Goal: Task Accomplishment & Management: Manage account settings

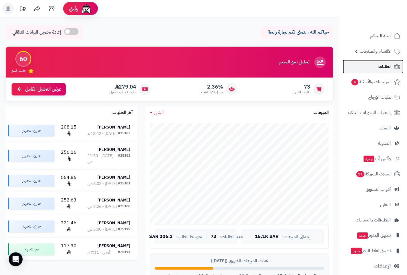
click at [382, 63] on span "الطلبات" at bounding box center [385, 67] width 13 height 8
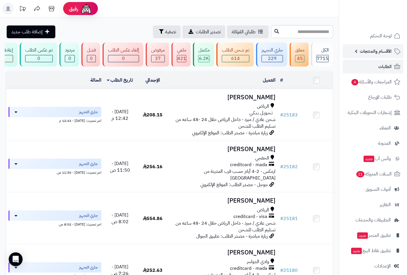
click at [368, 50] on span "الأقسام والمنتجات" at bounding box center [376, 51] width 32 height 8
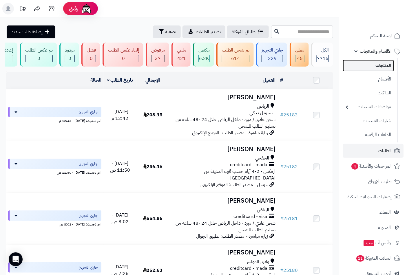
click at [379, 63] on link "المنتجات" at bounding box center [368, 66] width 51 height 12
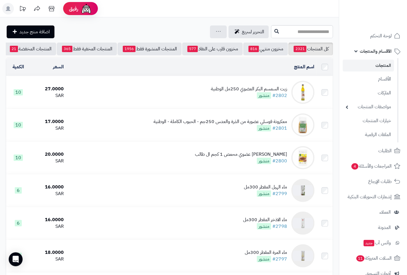
scroll to position [0, -55]
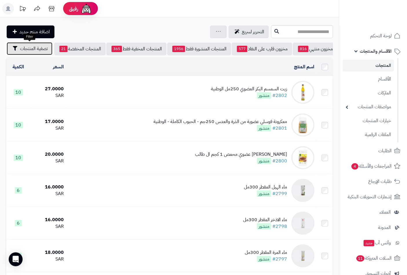
click at [39, 48] on span "تصفية المنتجات" at bounding box center [34, 48] width 28 height 7
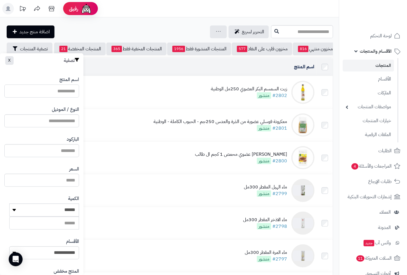
click at [63, 92] on input "اسم المنتج" at bounding box center [41, 91] width 75 height 13
type input "********"
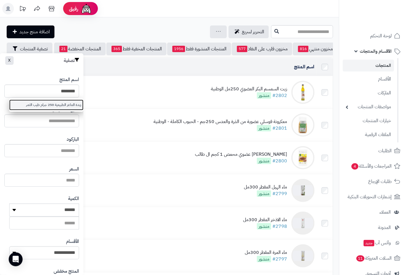
click at [65, 103] on link "زبدة الماعز الطبيعية 250 جرام طيب الثمر" at bounding box center [46, 105] width 74 height 11
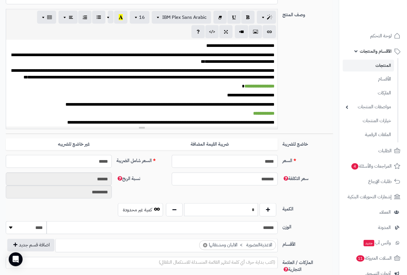
scroll to position [225, 0]
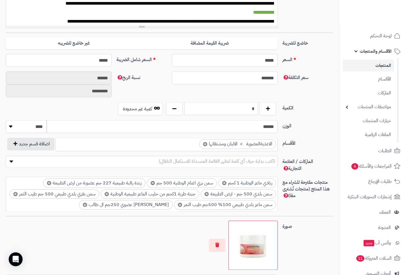
drag, startPoint x: 247, startPoint y: 103, endPoint x: 302, endPoint y: 110, distance: 55.2
click at [302, 110] on div "الكمية * كمية غير محدودة" at bounding box center [169, 111] width 332 height 18
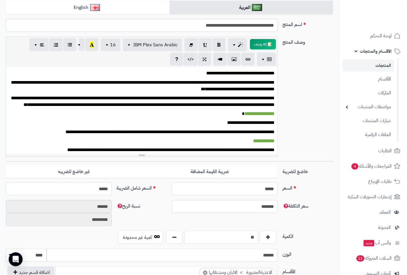
scroll to position [0, 0]
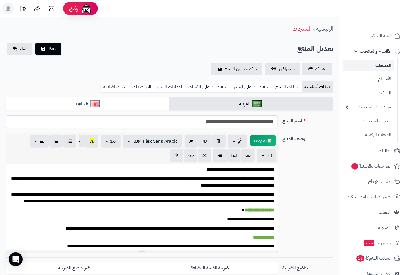
type input "**"
click at [114, 89] on link "بيانات إضافية" at bounding box center [115, 87] width 29 height 12
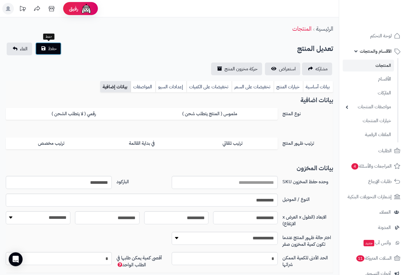
click at [56, 47] on span "حفظ" at bounding box center [52, 48] width 9 height 7
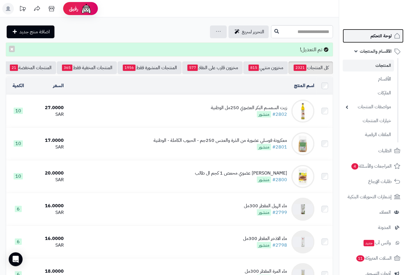
click at [386, 37] on span "لوحة التحكم" at bounding box center [381, 36] width 21 height 8
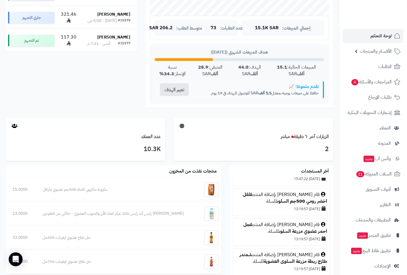
scroll to position [114, 0]
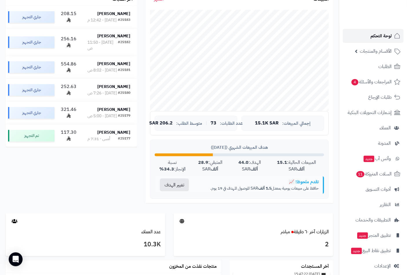
click at [382, 34] on span "لوحة التحكم" at bounding box center [381, 36] width 21 height 8
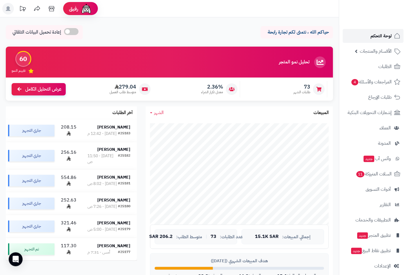
click at [377, 33] on span "لوحة التحكم" at bounding box center [381, 36] width 21 height 8
click at [392, 39] on span "لوحة التحكم" at bounding box center [381, 36] width 21 height 8
